Goal: Contribute content: Add original content to the website for others to see

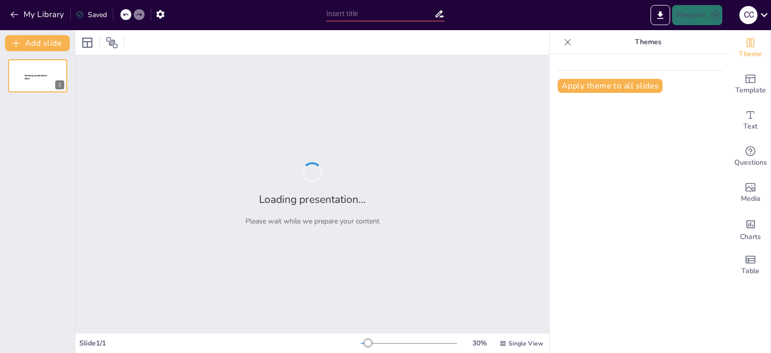
type input "Conocimientos sobre la Célula: ¿Qué Tanto Sabes?"
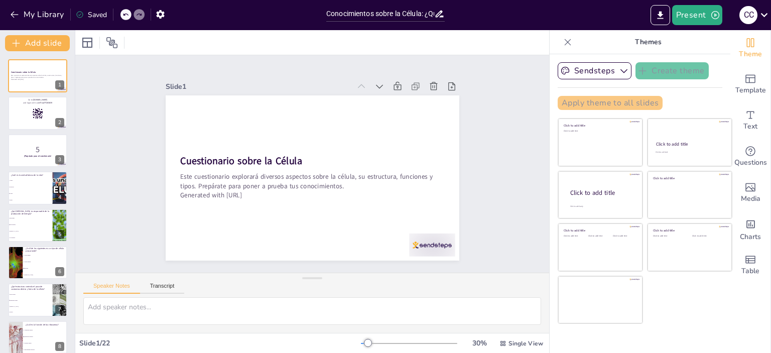
checkbox input "true"
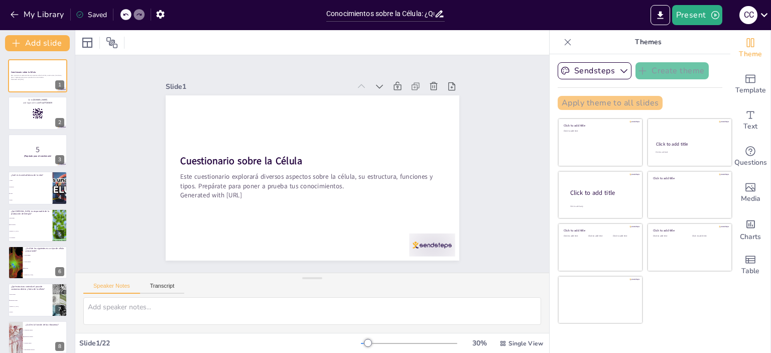
checkbox input "true"
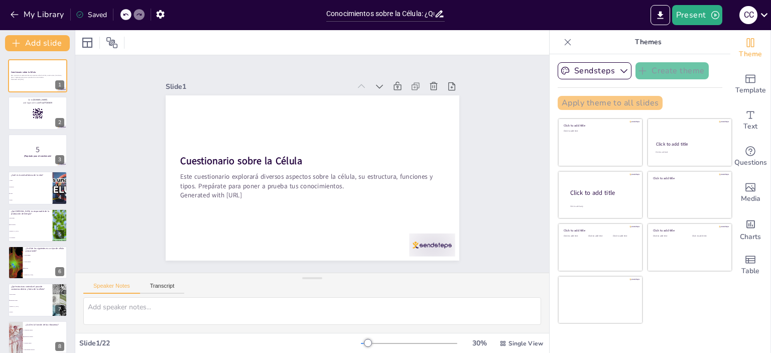
checkbox input "true"
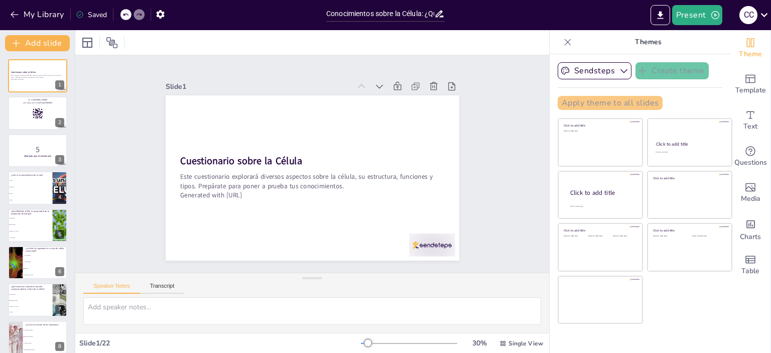
checkbox input "true"
click at [0, 353] on html "My Library Saved Conocimientos sobre la Célula: ¿Qué Tanto Sabes? Present C c D…" at bounding box center [385, 176] width 771 height 353
checkbox input "true"
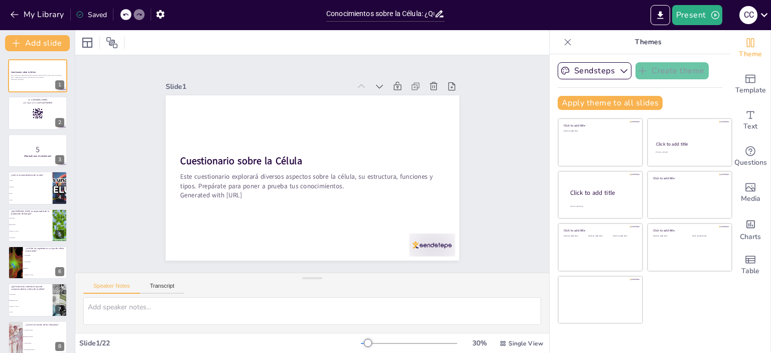
checkbox input "true"
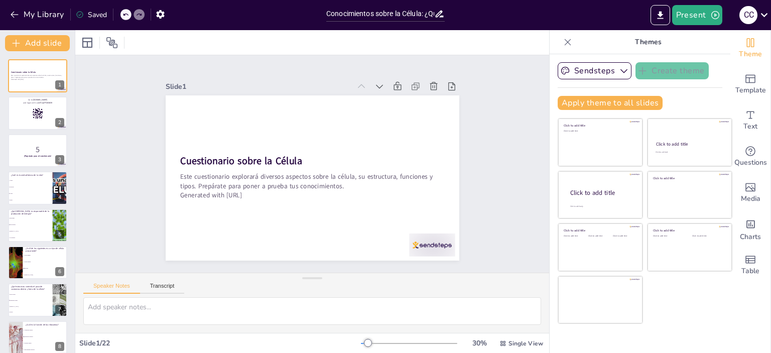
checkbox input "true"
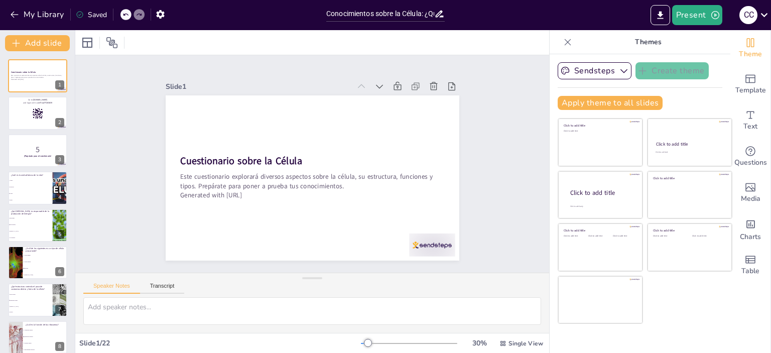
checkbox input "true"
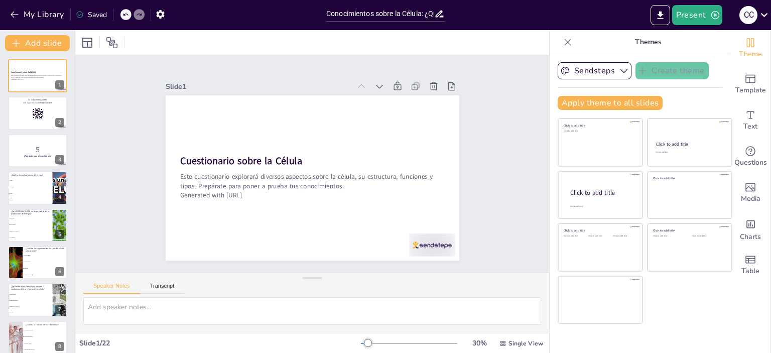
checkbox input "true"
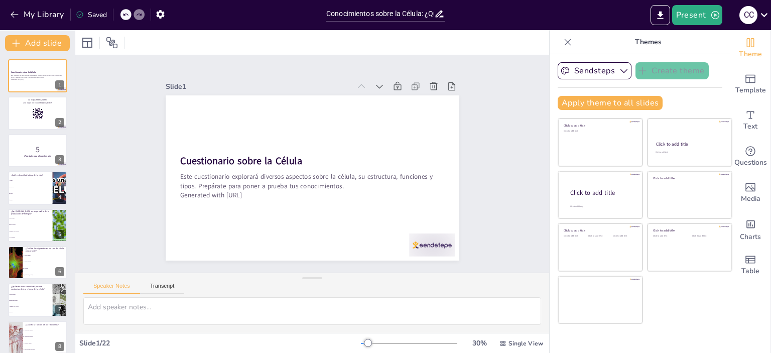
checkbox input "true"
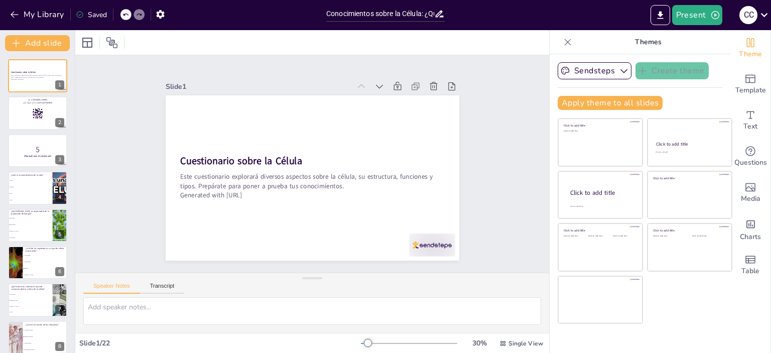
checkbox input "true"
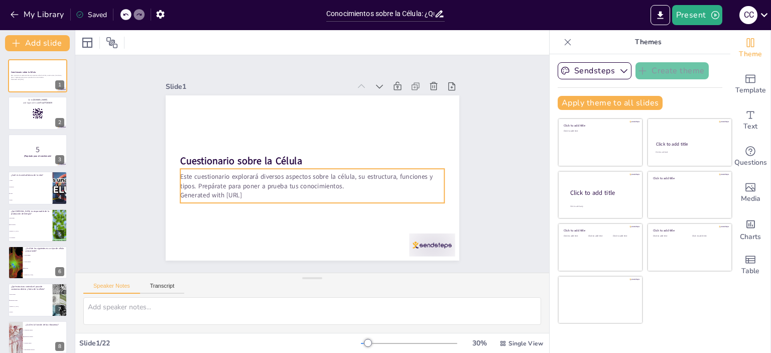
checkbox input "true"
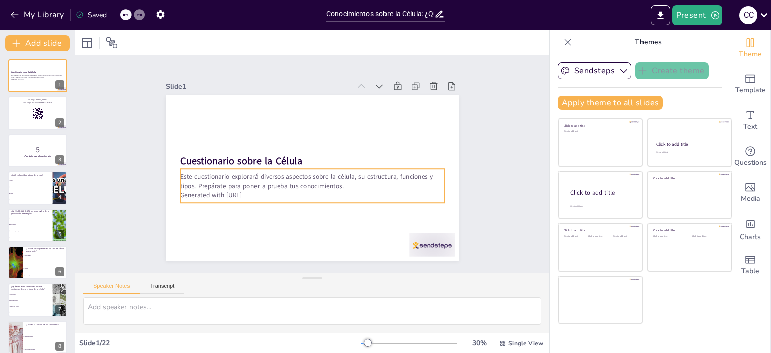
checkbox input "true"
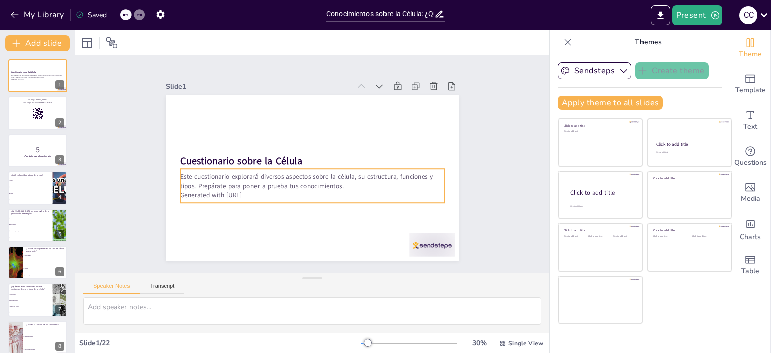
checkbox input "true"
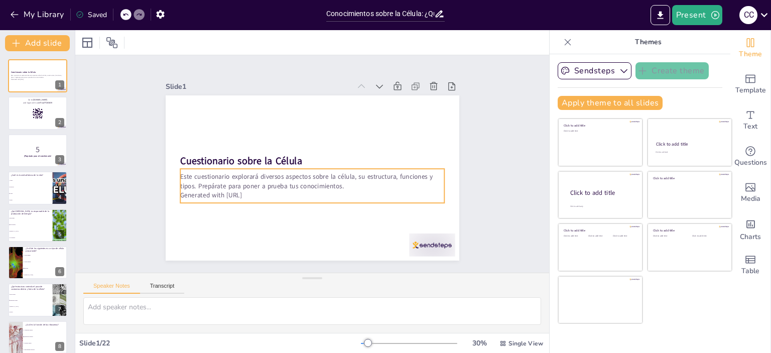
checkbox input "true"
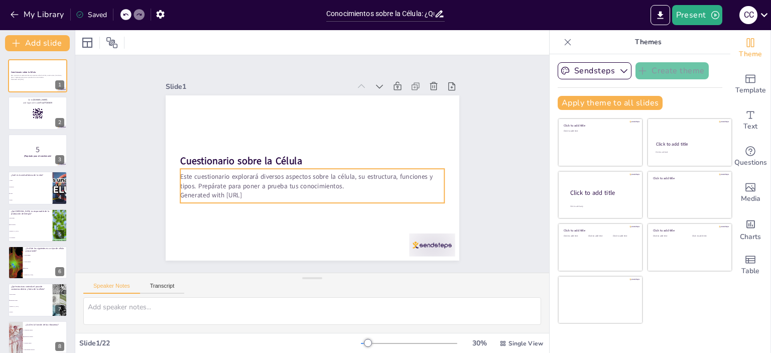
checkbox input "true"
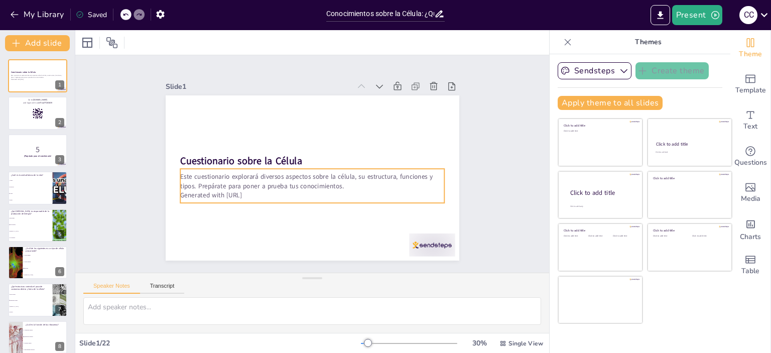
checkbox input "true"
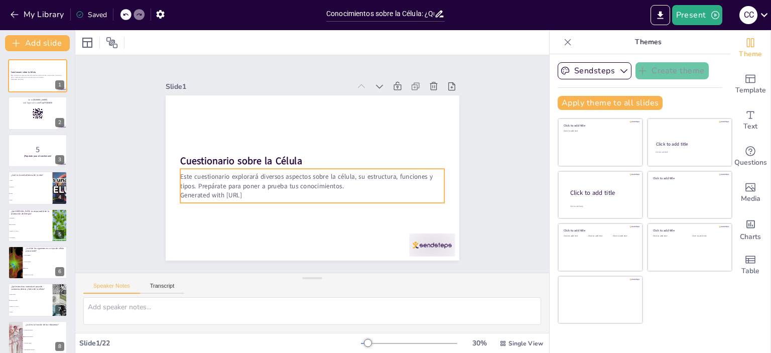
checkbox input "true"
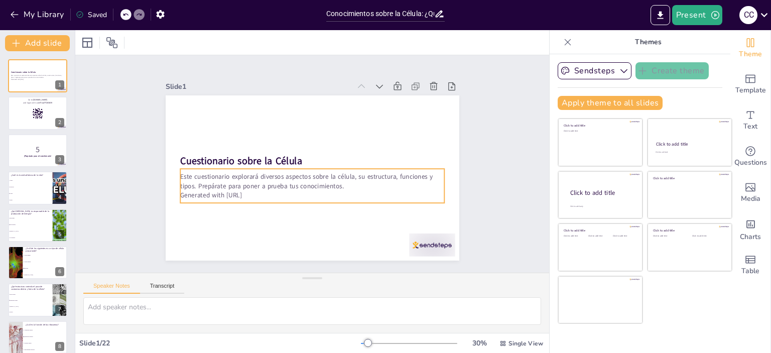
checkbox input "true"
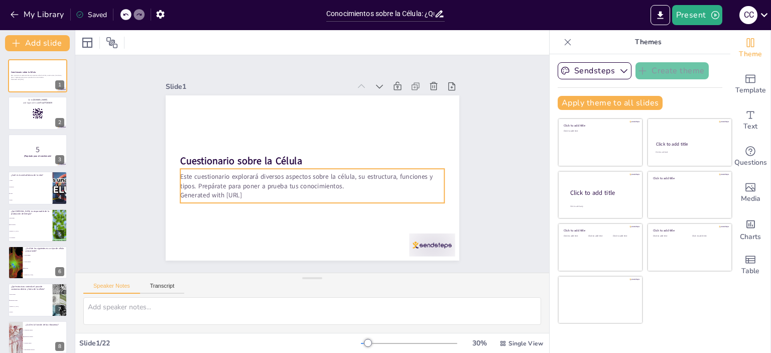
checkbox input "true"
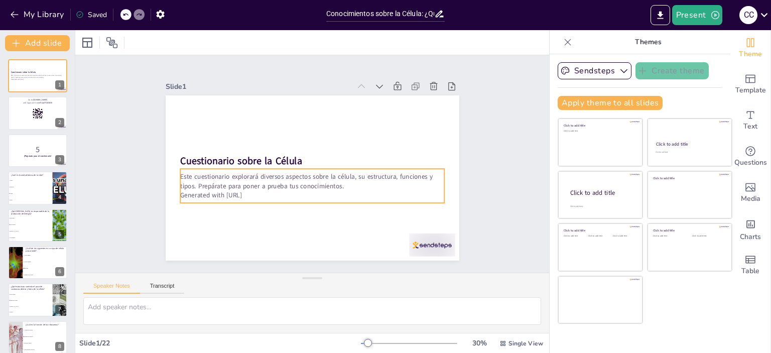
checkbox input "true"
